Goal: Navigation & Orientation: Find specific page/section

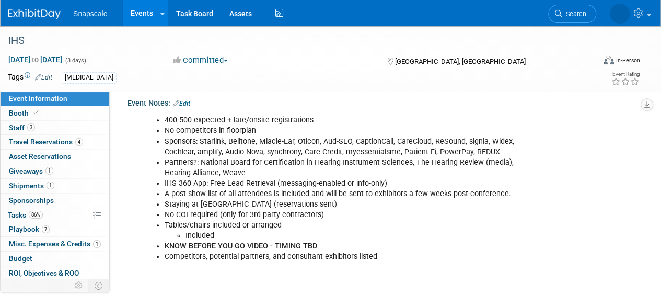
scroll to position [261, 0]
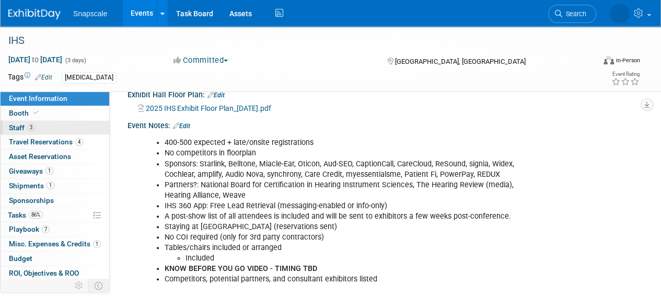
click at [24, 128] on span "Staff 3" at bounding box center [22, 127] width 26 height 8
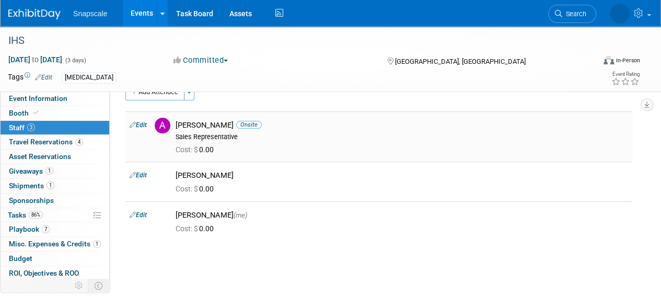
scroll to position [0, 0]
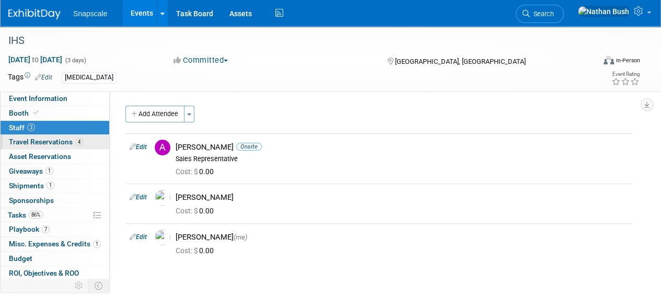
click at [49, 138] on span "Travel Reservations 4" at bounding box center [46, 141] width 74 height 8
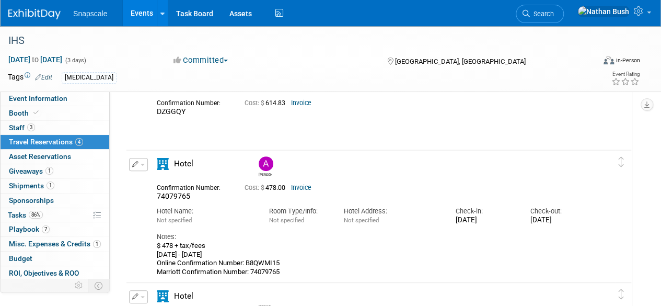
scroll to position [157, 0]
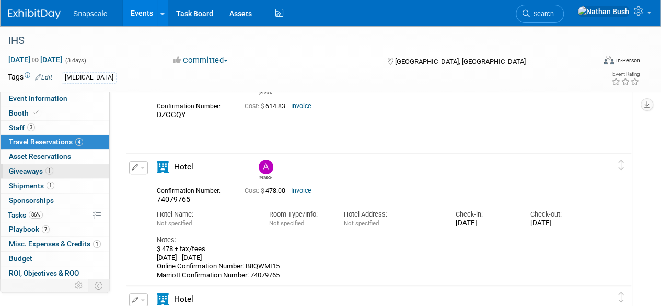
click at [25, 173] on span "Giveaways 1" at bounding box center [31, 171] width 44 height 8
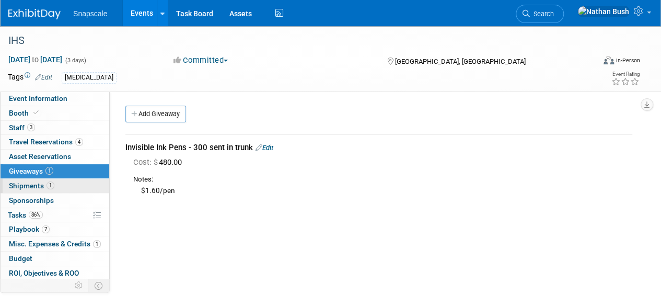
click at [33, 183] on span "Shipments 1" at bounding box center [31, 185] width 45 height 8
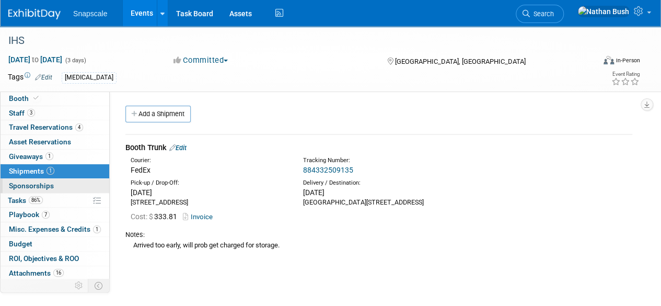
scroll to position [28, 0]
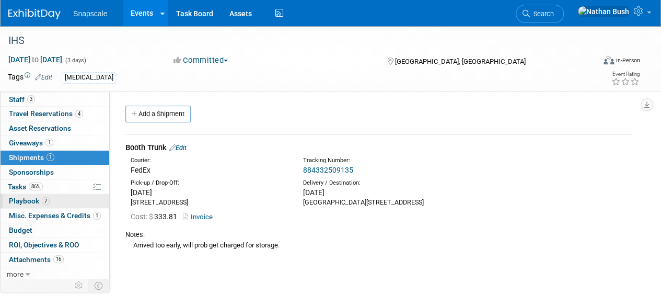
click at [16, 196] on span "Playbook 7" at bounding box center [29, 200] width 41 height 8
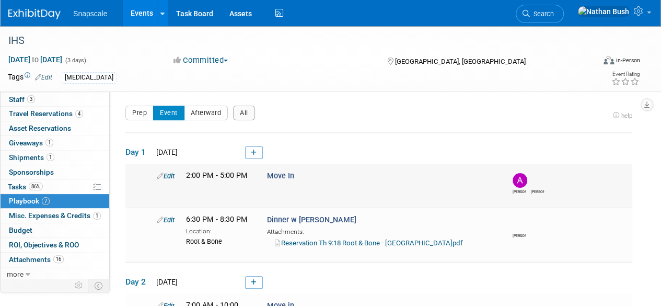
scroll to position [52, 0]
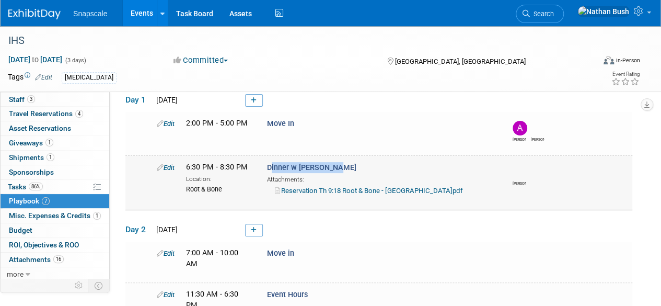
drag, startPoint x: 272, startPoint y: 167, endPoint x: 330, endPoint y: 170, distance: 58.1
click at [330, 170] on div "Dinner w [PERSON_NAME] Attachments: Reservation Th 9:18 Root & Bone - [GEOGRAPH…" at bounding box center [380, 178] width 243 height 33
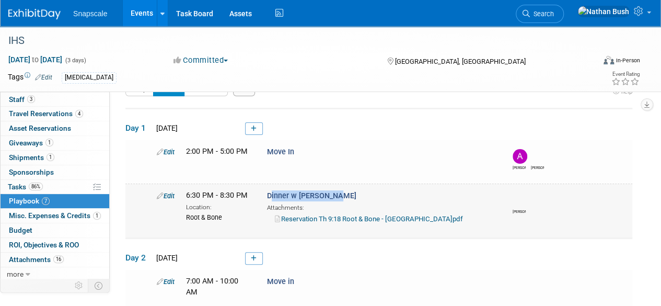
scroll to position [21, 0]
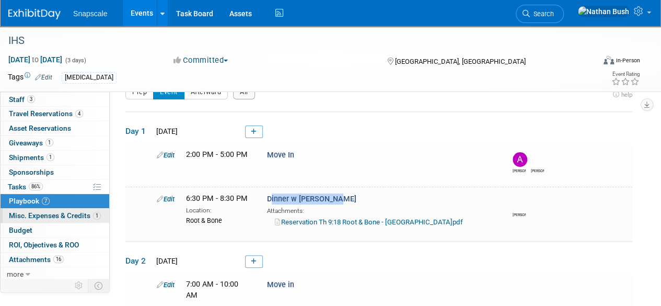
click at [62, 214] on span "Misc. Expenses & Credits 1" at bounding box center [55, 215] width 92 height 8
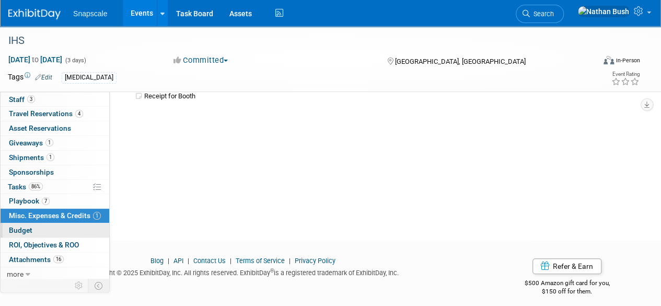
scroll to position [114, 0]
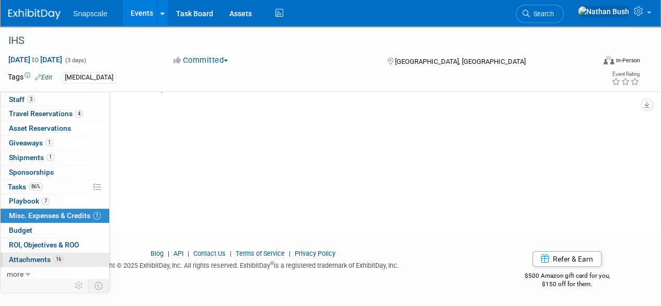
click at [30, 258] on span "Attachments 16" at bounding box center [36, 259] width 55 height 8
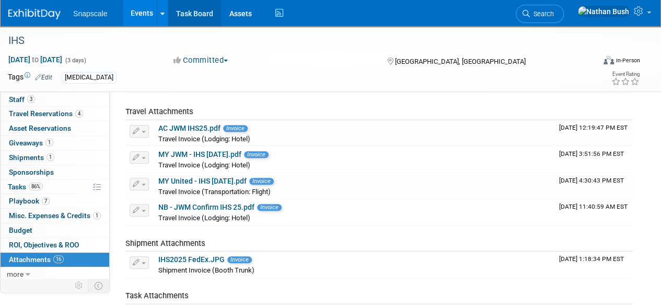
scroll to position [154, 0]
